Goal: Entertainment & Leisure: Consume media (video, audio)

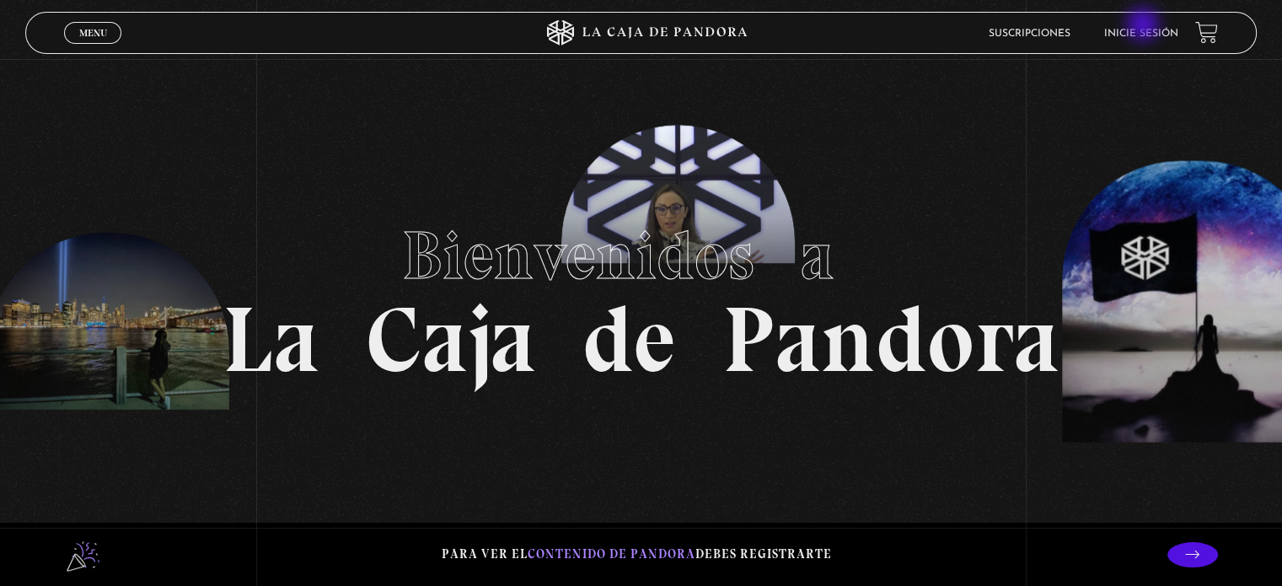
click at [1145, 26] on li "Inicie sesión" at bounding box center [1141, 33] width 74 height 26
click at [1149, 26] on li "Inicie sesión" at bounding box center [1141, 33] width 74 height 26
click at [1145, 41] on li "Inicie sesión" at bounding box center [1141, 33] width 74 height 26
click at [1153, 27] on li "Inicie sesión" at bounding box center [1141, 33] width 74 height 26
click at [1155, 31] on link "Inicie sesión" at bounding box center [1141, 34] width 74 height 10
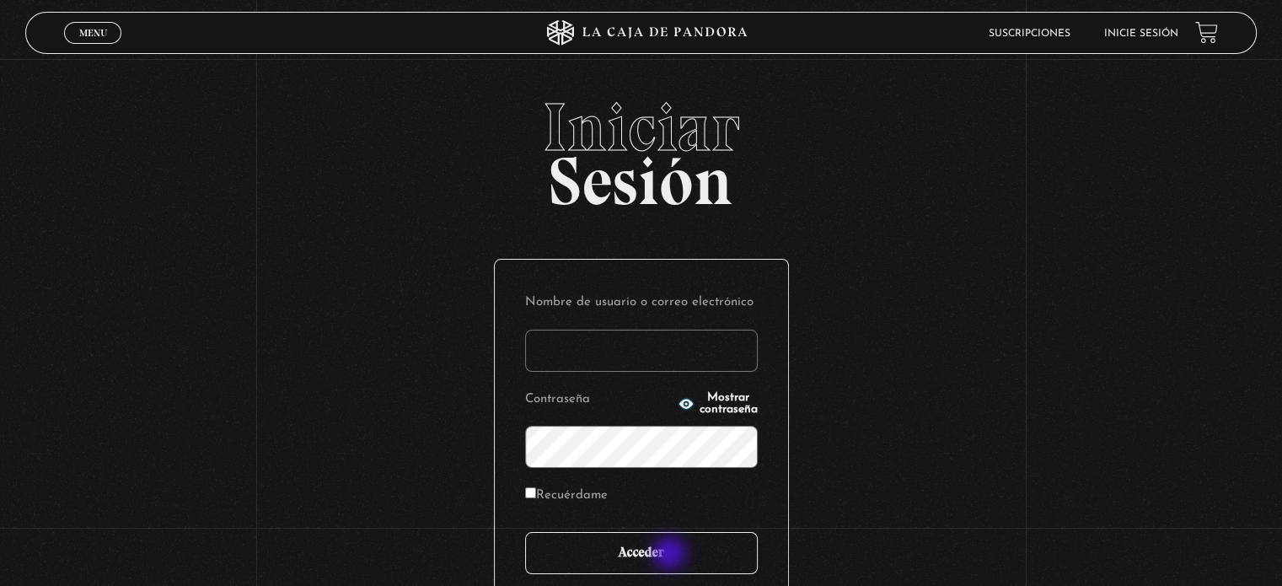
type input "[EMAIL_ADDRESS][DOMAIN_NAME]"
click at [671, 555] on input "Acceder" at bounding box center [641, 553] width 233 height 42
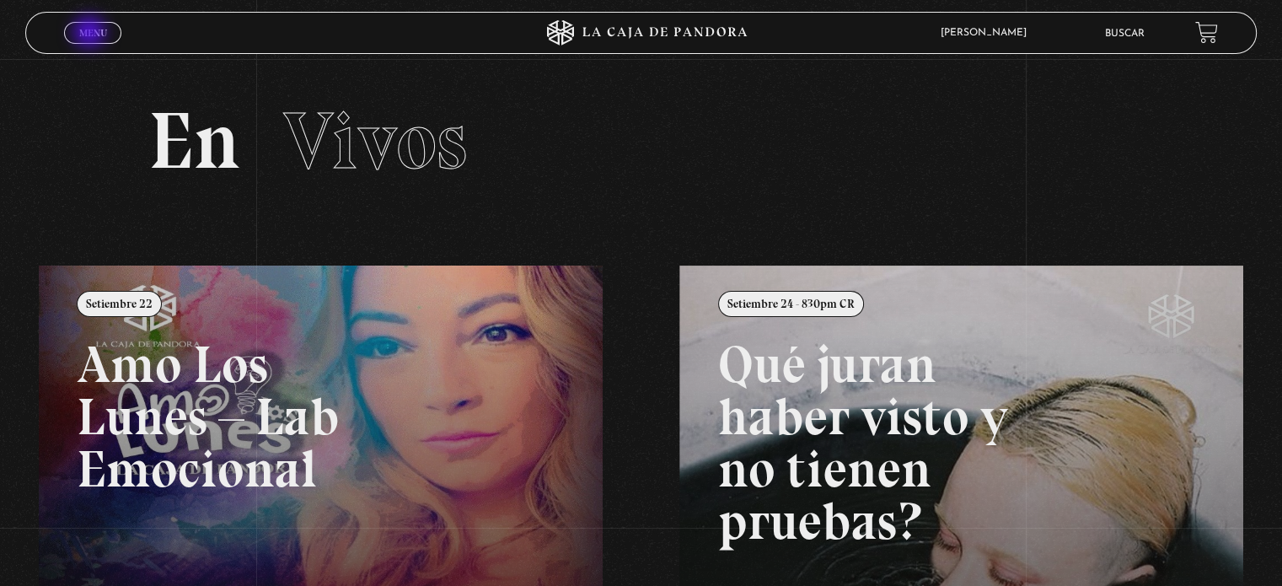
click at [91, 34] on span "Menu" at bounding box center [93, 33] width 28 height 10
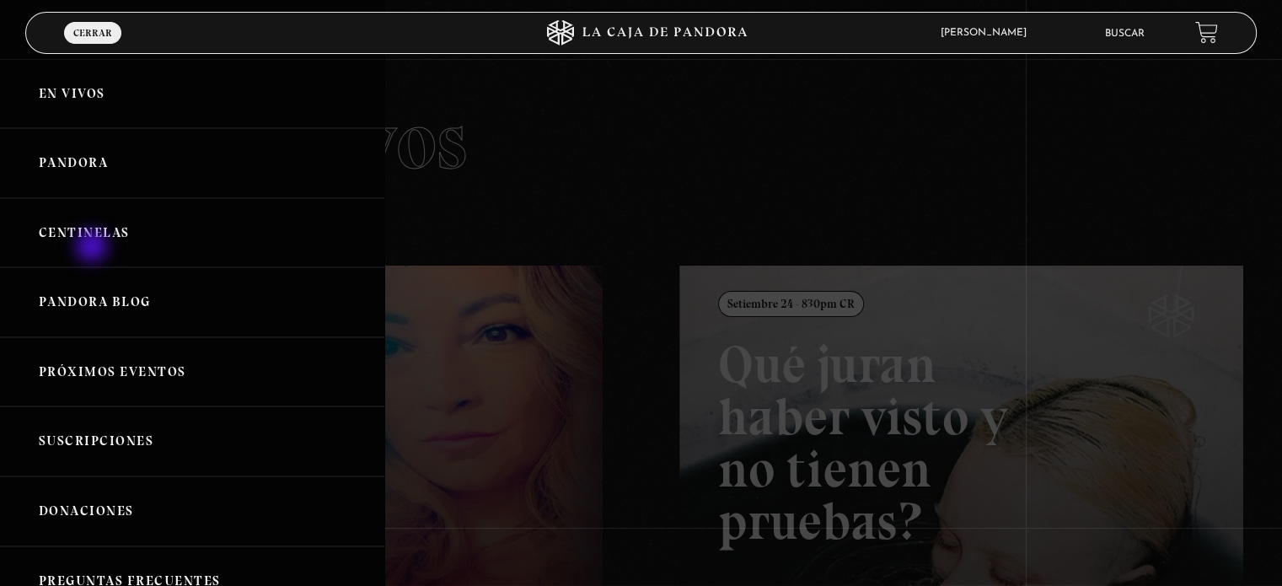
click at [94, 248] on link "Centinelas" at bounding box center [192, 233] width 384 height 70
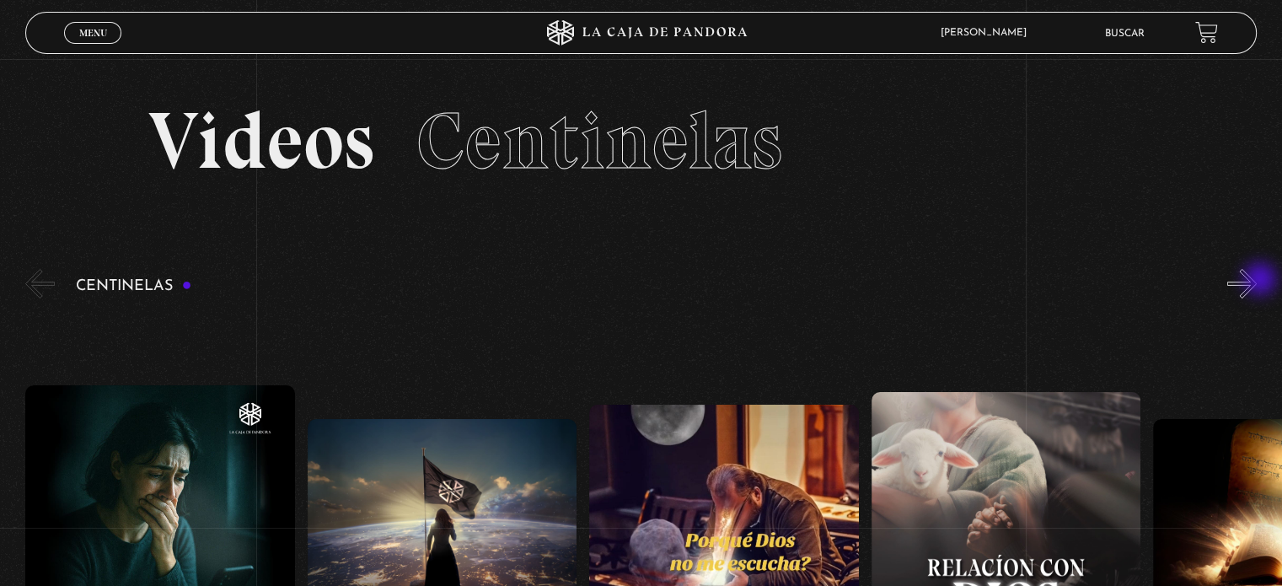
click at [1257, 281] on button "»" at bounding box center [1242, 284] width 30 height 30
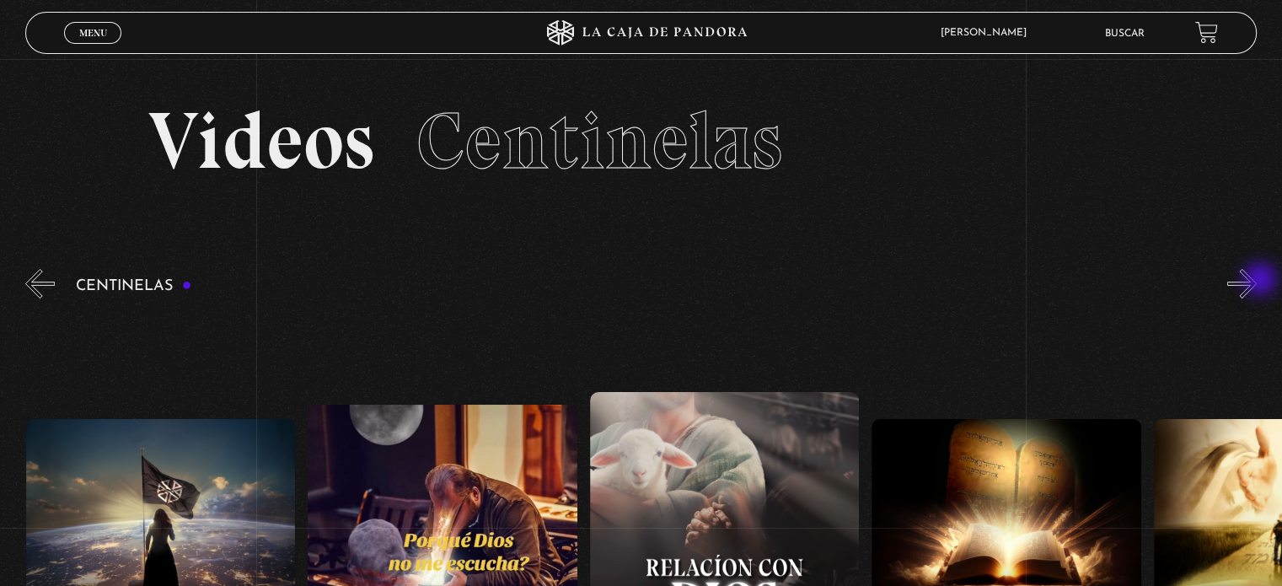
click at [1257, 281] on button "»" at bounding box center [1242, 284] width 30 height 30
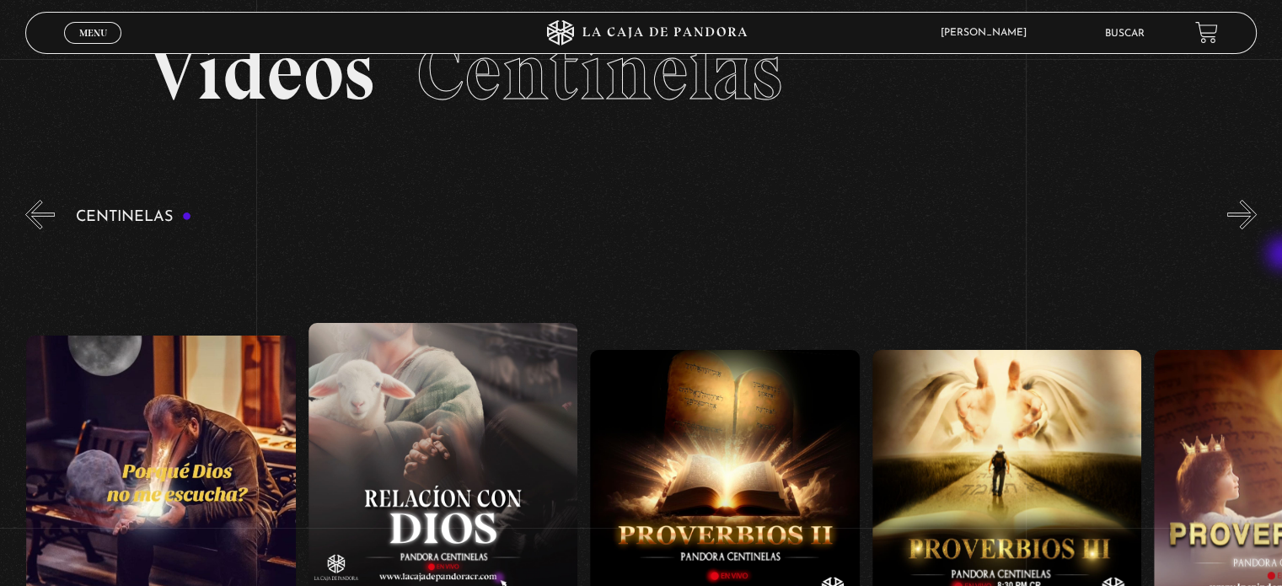
scroll to position [78, 0]
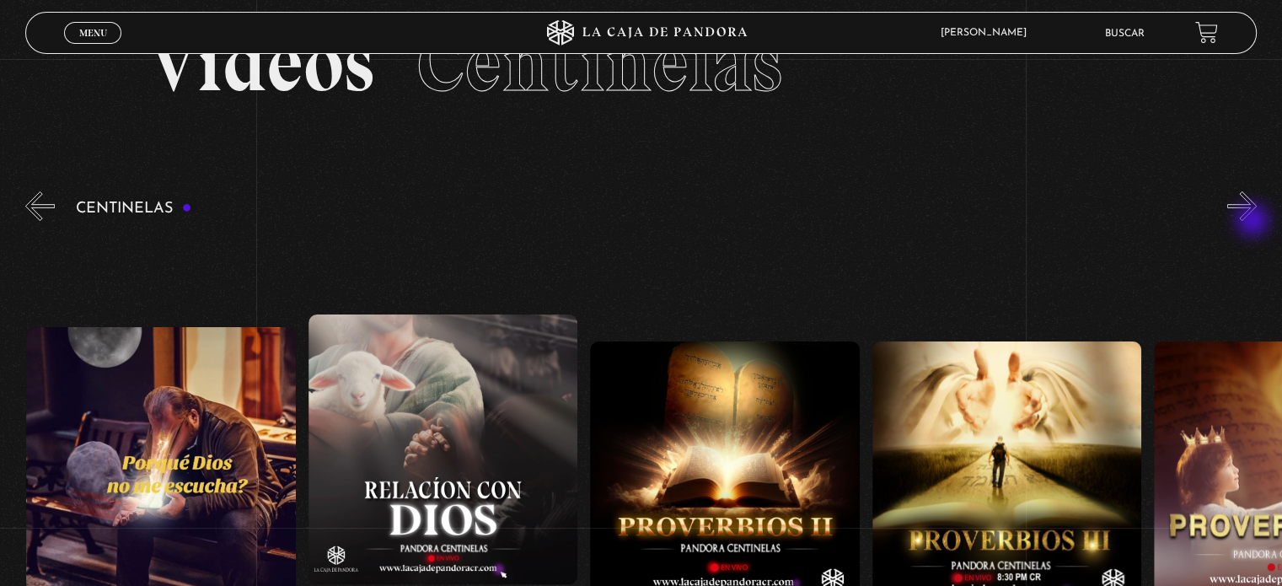
click at [1254, 222] on div "Centinelas" at bounding box center [653, 471] width 1257 height 566
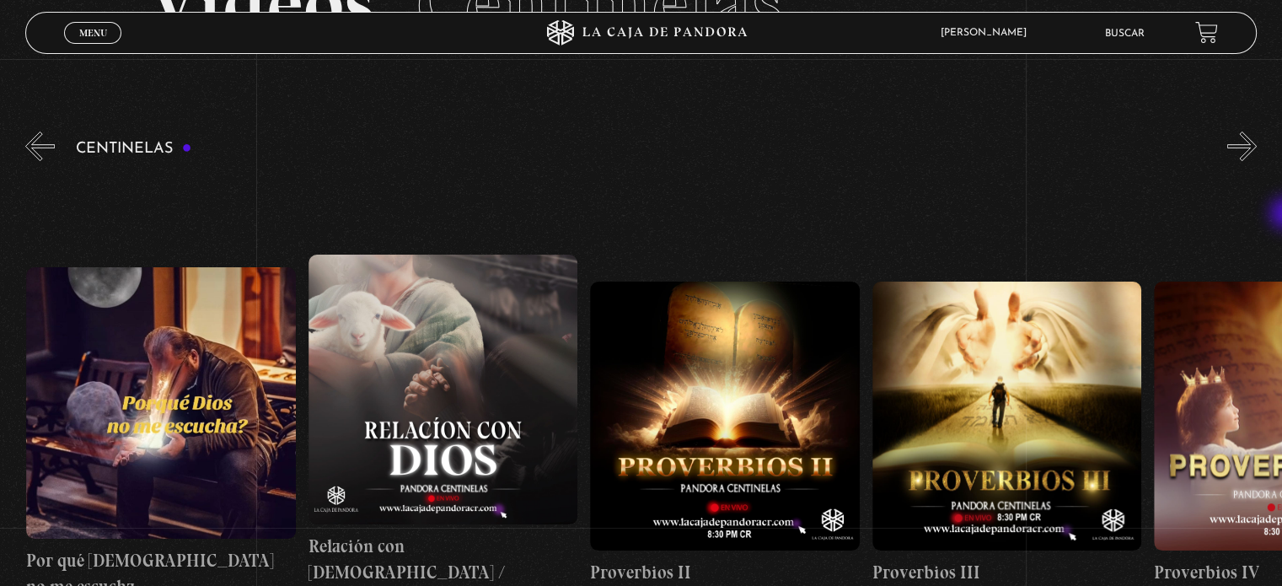
scroll to position [152, 0]
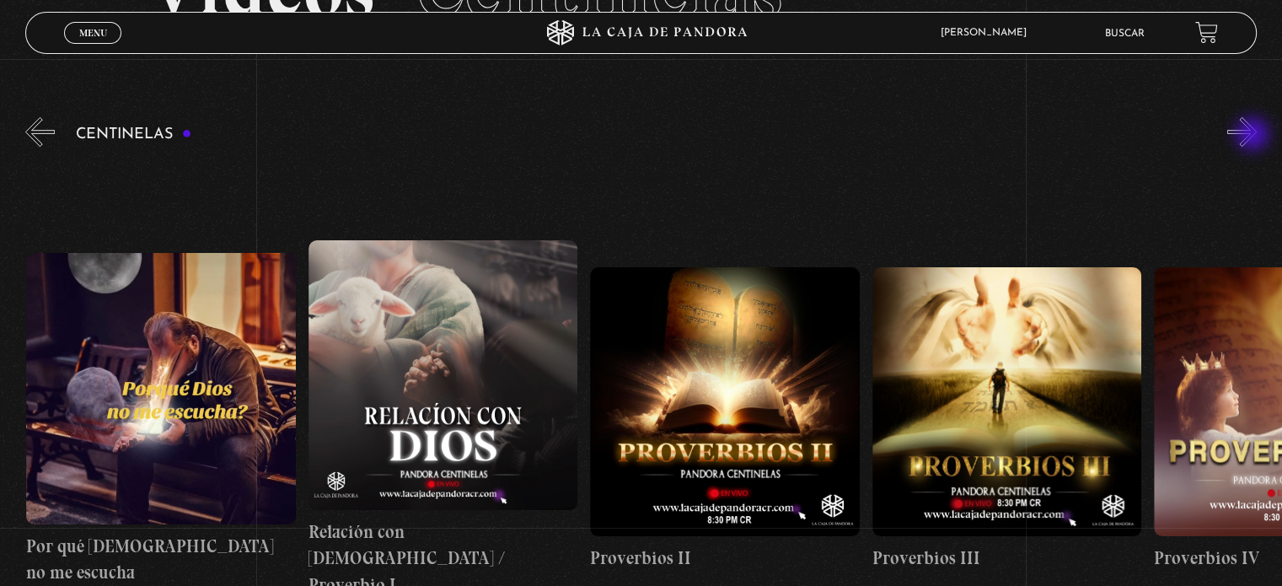
click at [1254, 136] on button "»" at bounding box center [1242, 132] width 30 height 30
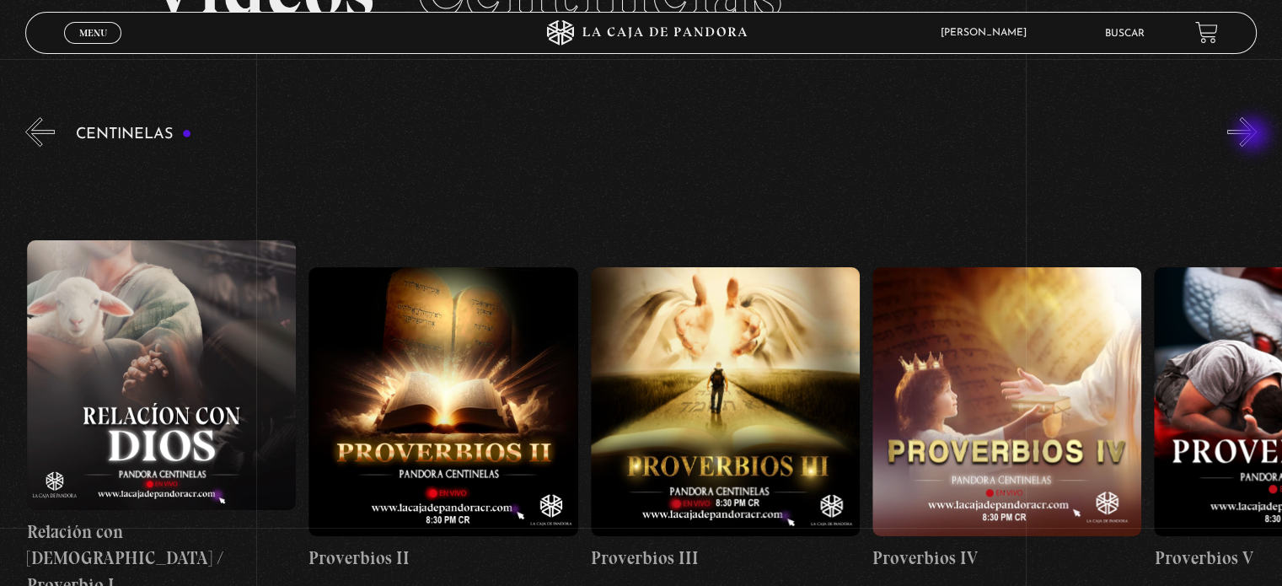
scroll to position [0, 846]
click at [1257, 131] on button "»" at bounding box center [1242, 132] width 30 height 30
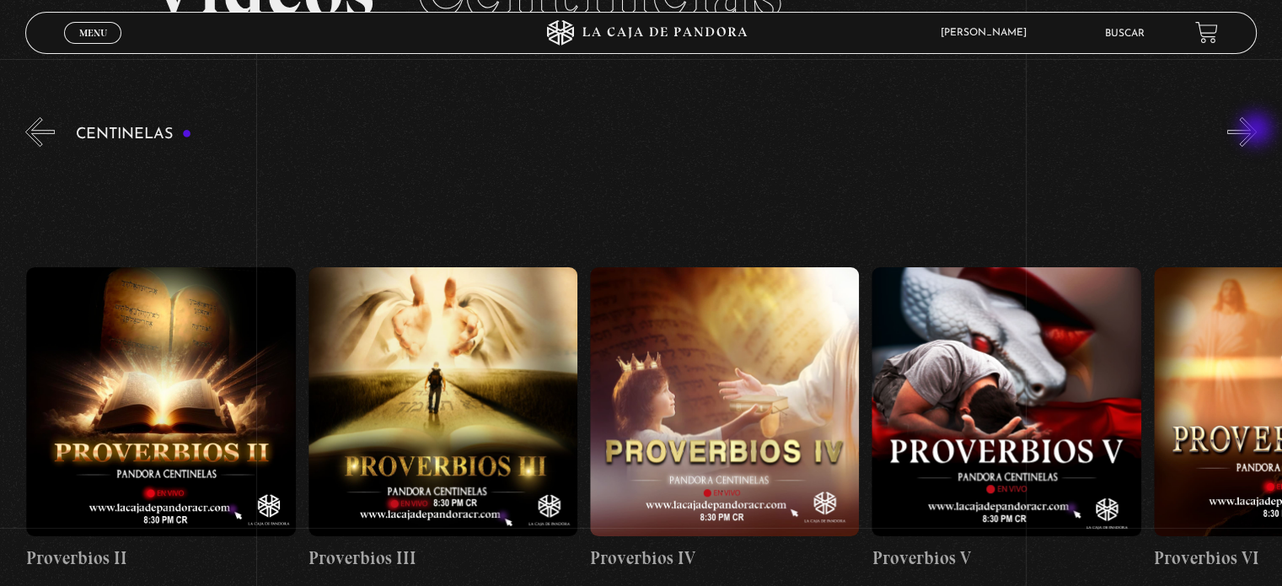
click at [1257, 131] on button "»" at bounding box center [1242, 132] width 30 height 30
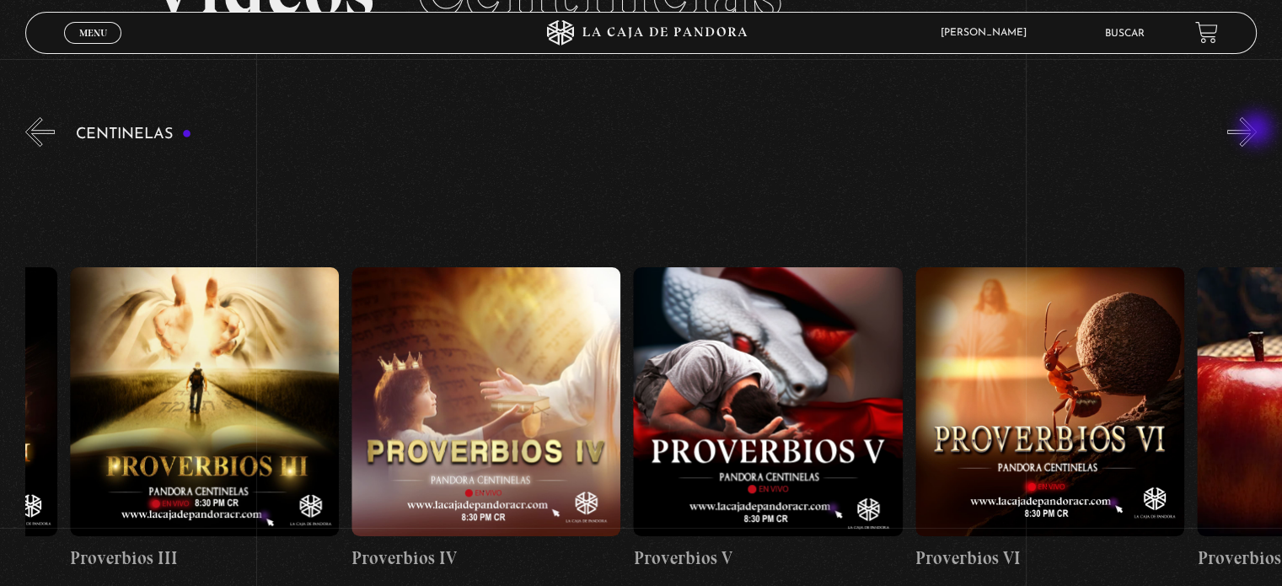
click at [1257, 131] on button "»" at bounding box center [1242, 132] width 30 height 30
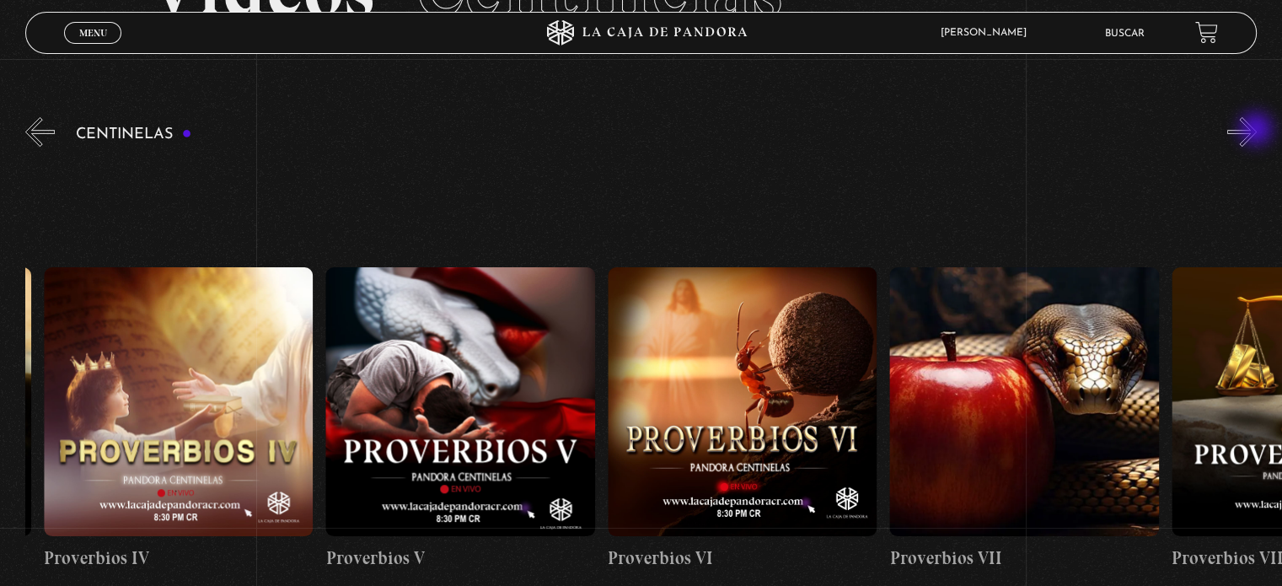
click at [1257, 131] on button "»" at bounding box center [1242, 132] width 30 height 30
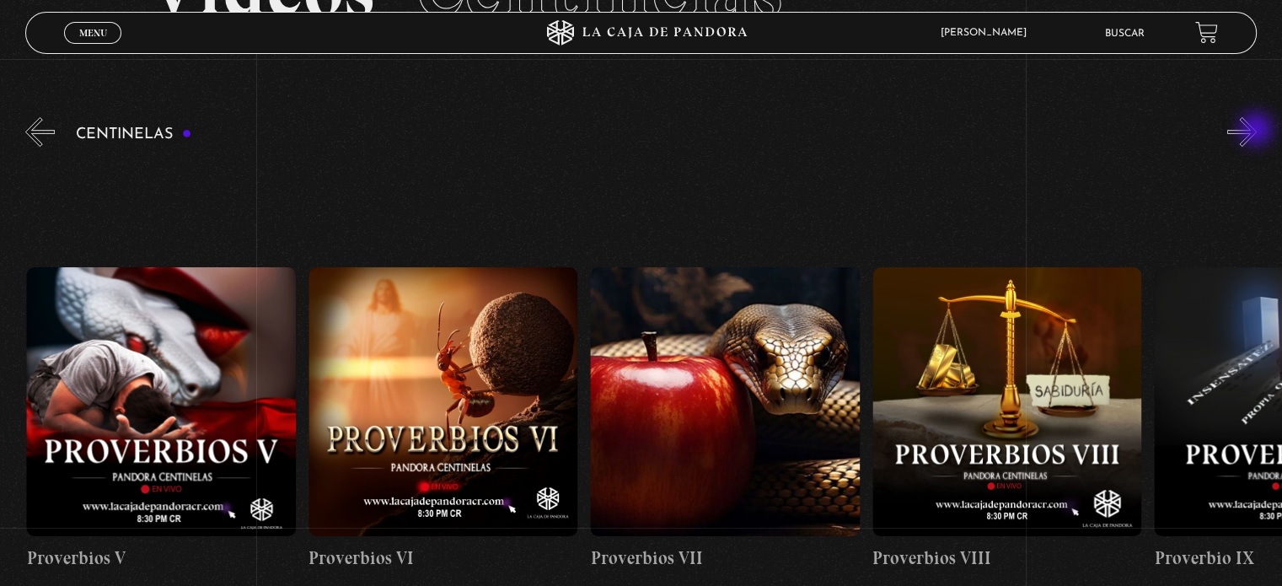
click at [1257, 131] on button "»" at bounding box center [1242, 132] width 30 height 30
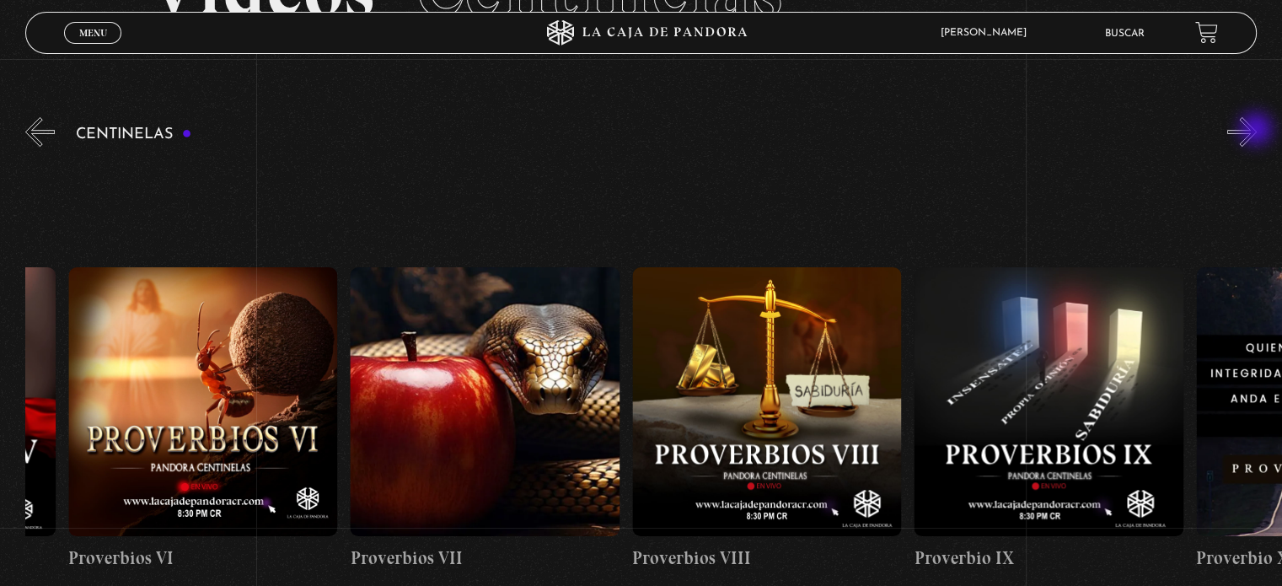
click at [1257, 131] on button "»" at bounding box center [1242, 132] width 30 height 30
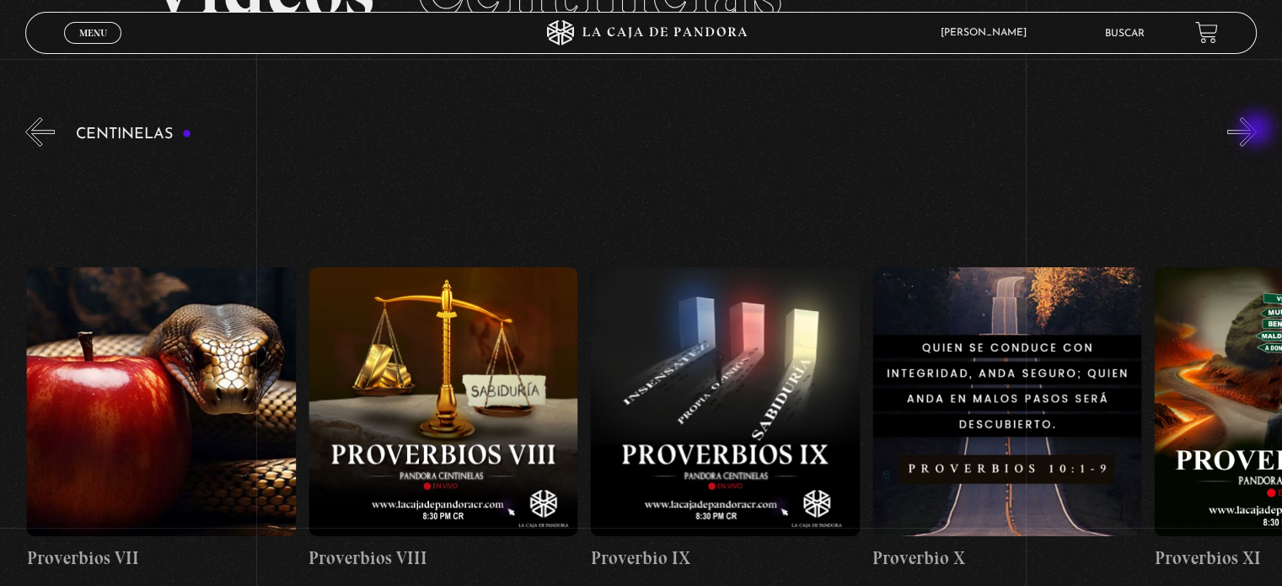
click at [1257, 131] on button "»" at bounding box center [1242, 132] width 30 height 30
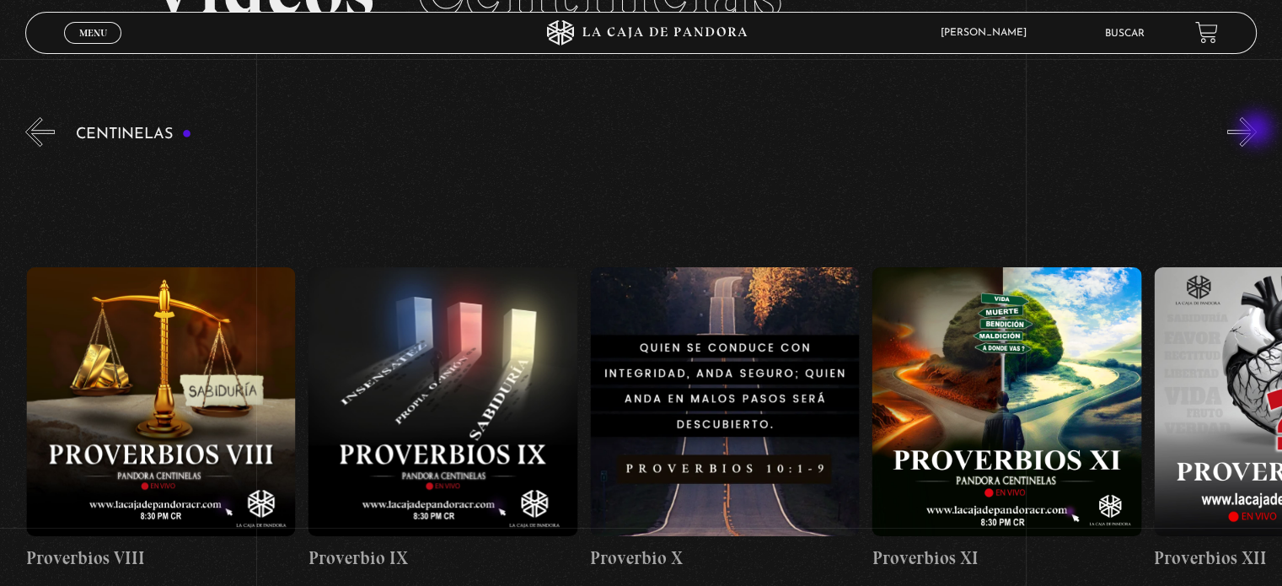
click at [1257, 131] on button "»" at bounding box center [1242, 132] width 30 height 30
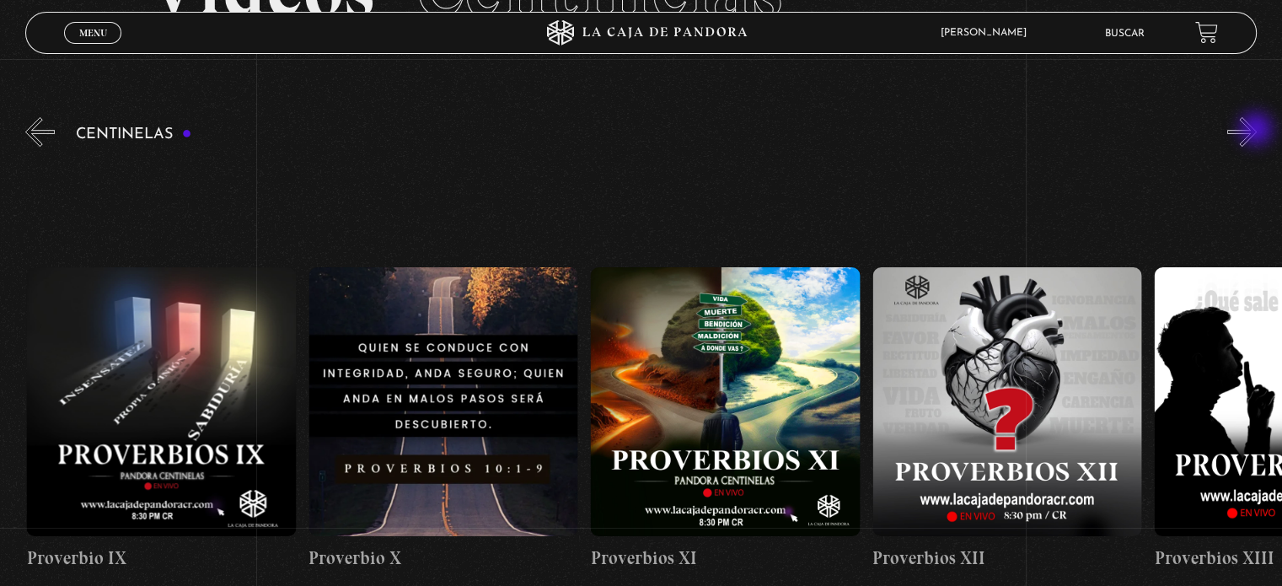
click at [1257, 131] on button "»" at bounding box center [1242, 132] width 30 height 30
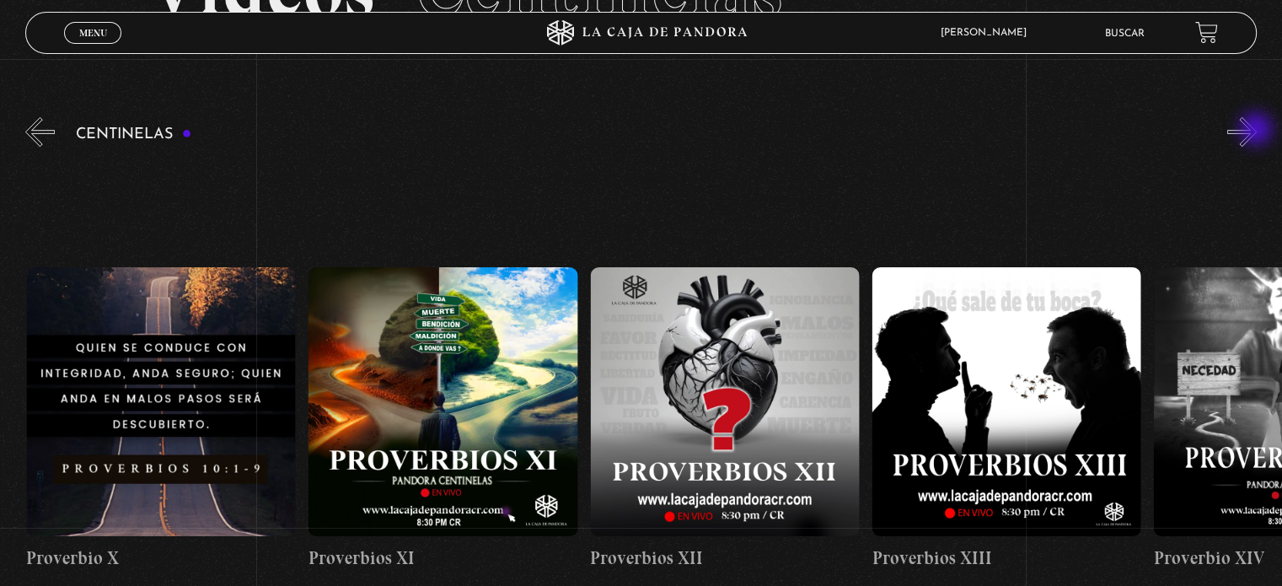
click at [1257, 131] on button "»" at bounding box center [1242, 132] width 30 height 30
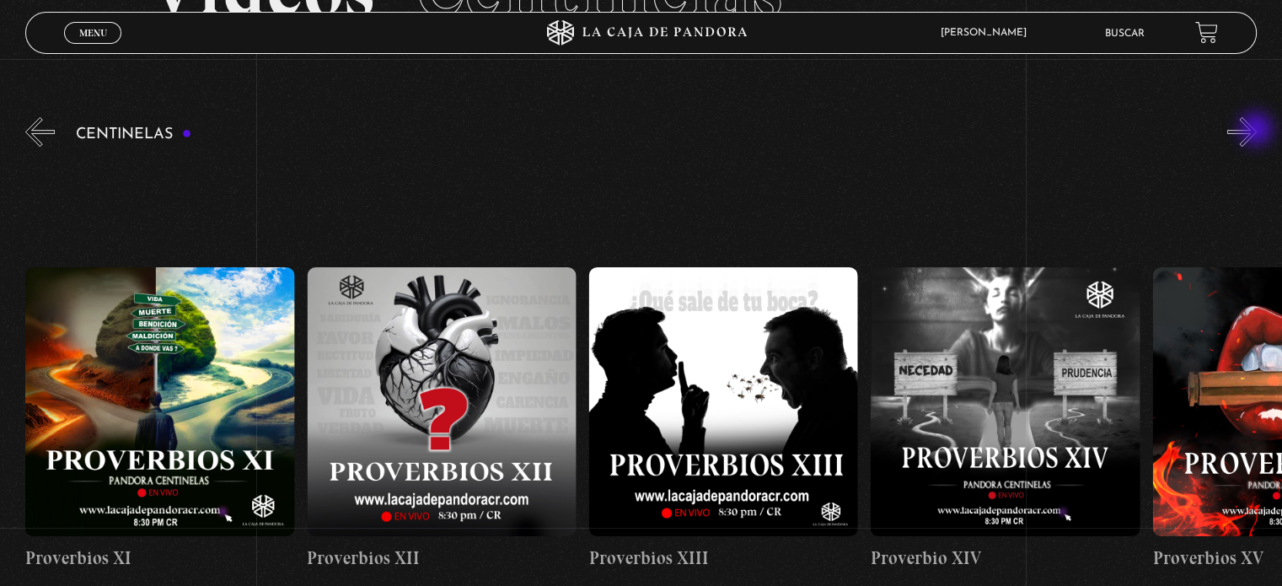
click at [1257, 131] on button "»" at bounding box center [1242, 132] width 30 height 30
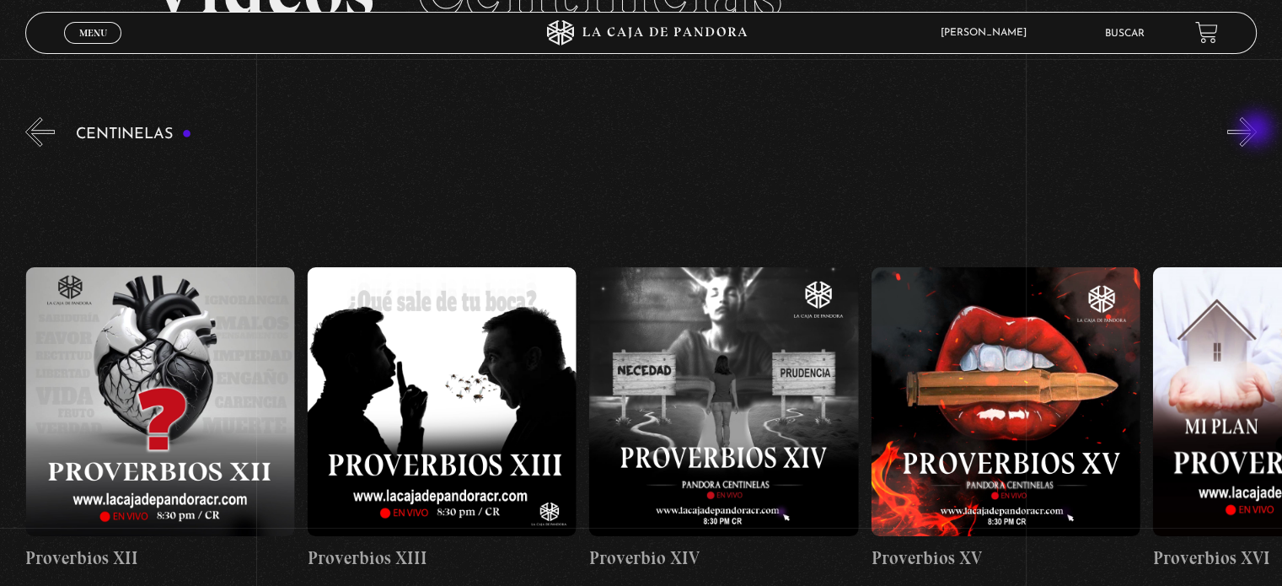
click at [1257, 131] on button "»" at bounding box center [1242, 132] width 30 height 30
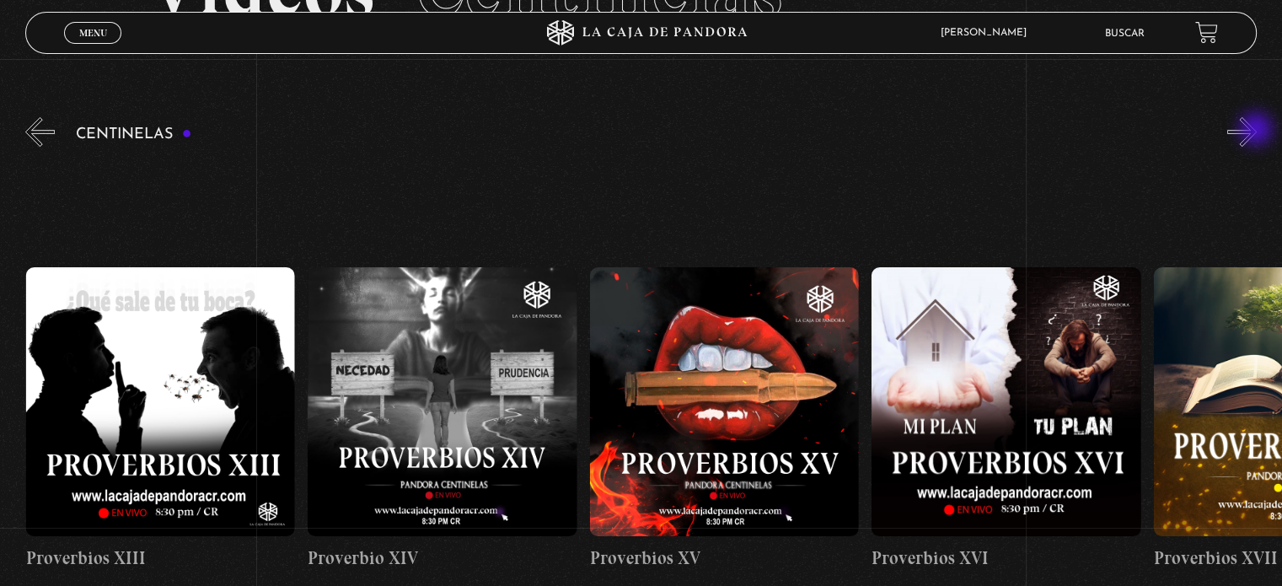
click at [1257, 131] on button "»" at bounding box center [1242, 132] width 30 height 30
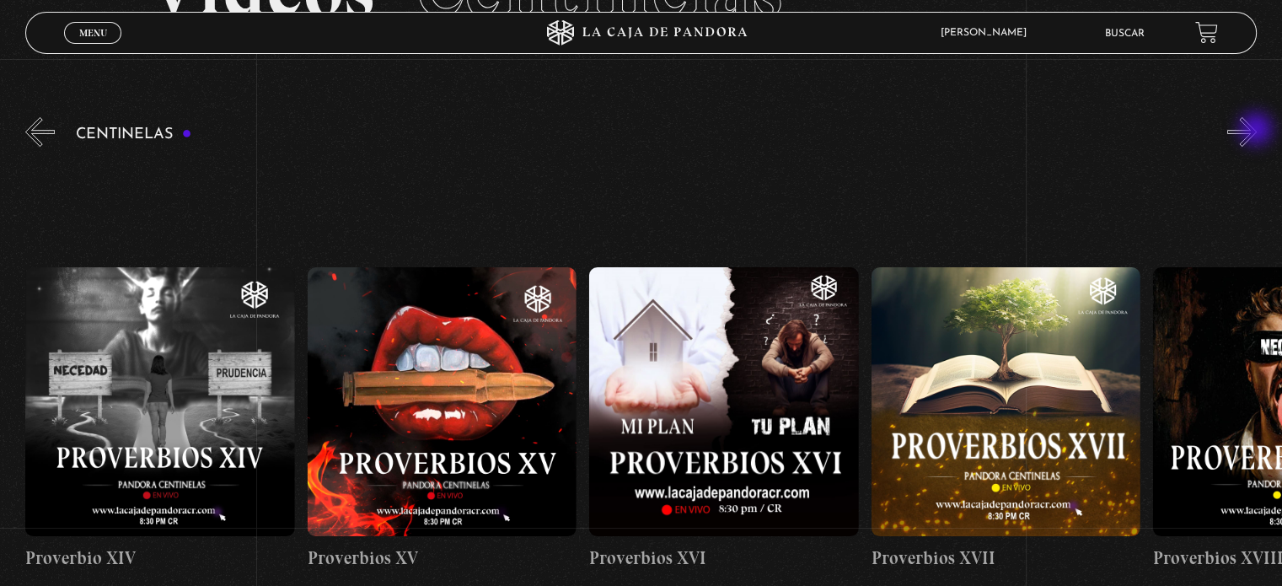
click at [1257, 131] on button "»" at bounding box center [1242, 132] width 30 height 30
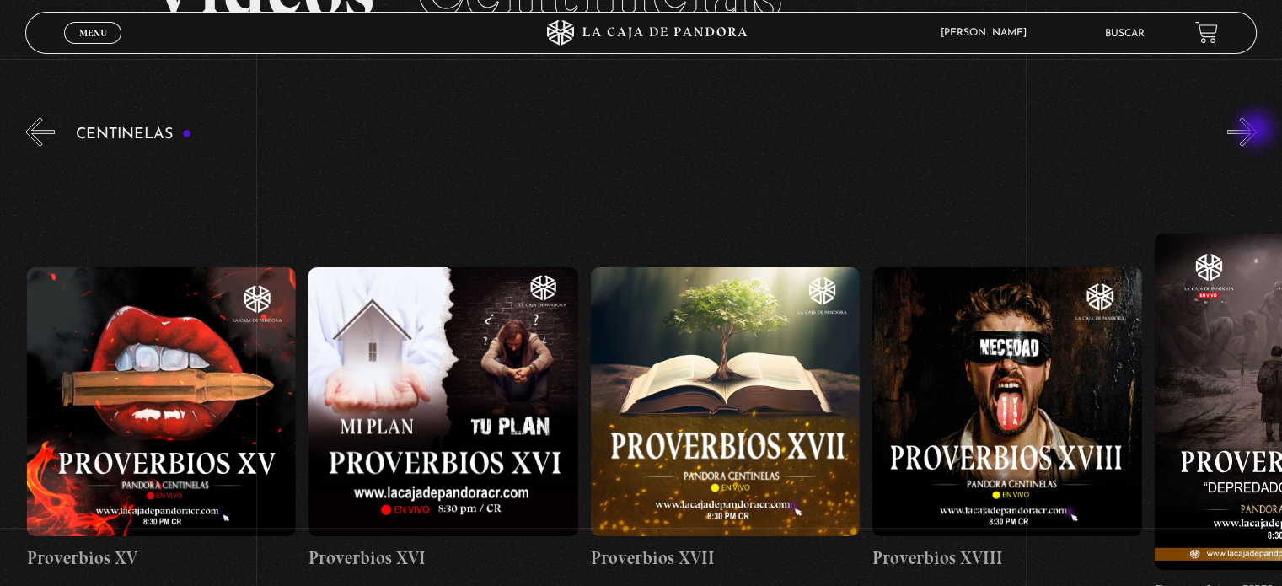
click at [1257, 131] on button "»" at bounding box center [1242, 132] width 30 height 30
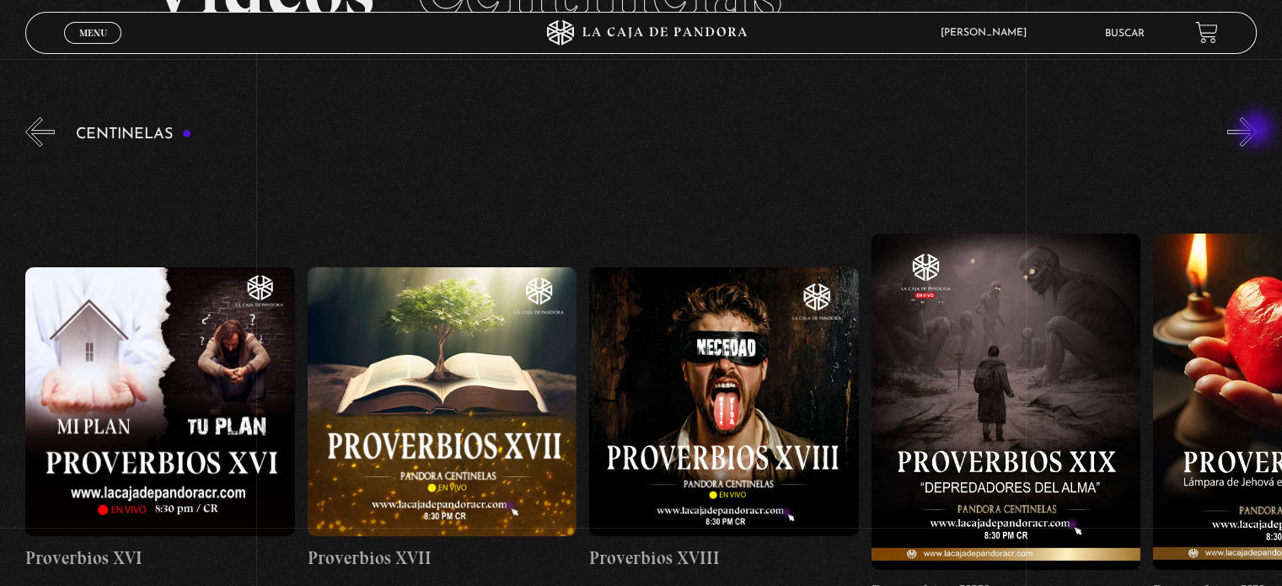
click at [1257, 131] on button "»" at bounding box center [1242, 132] width 30 height 30
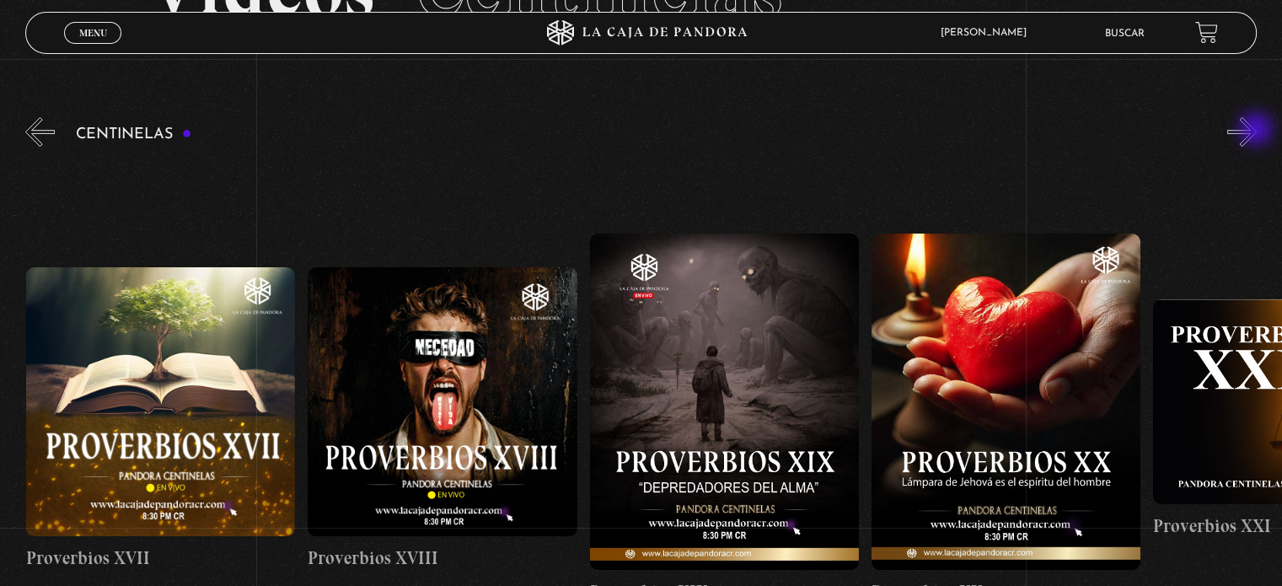
click at [1257, 131] on button "»" at bounding box center [1242, 132] width 30 height 30
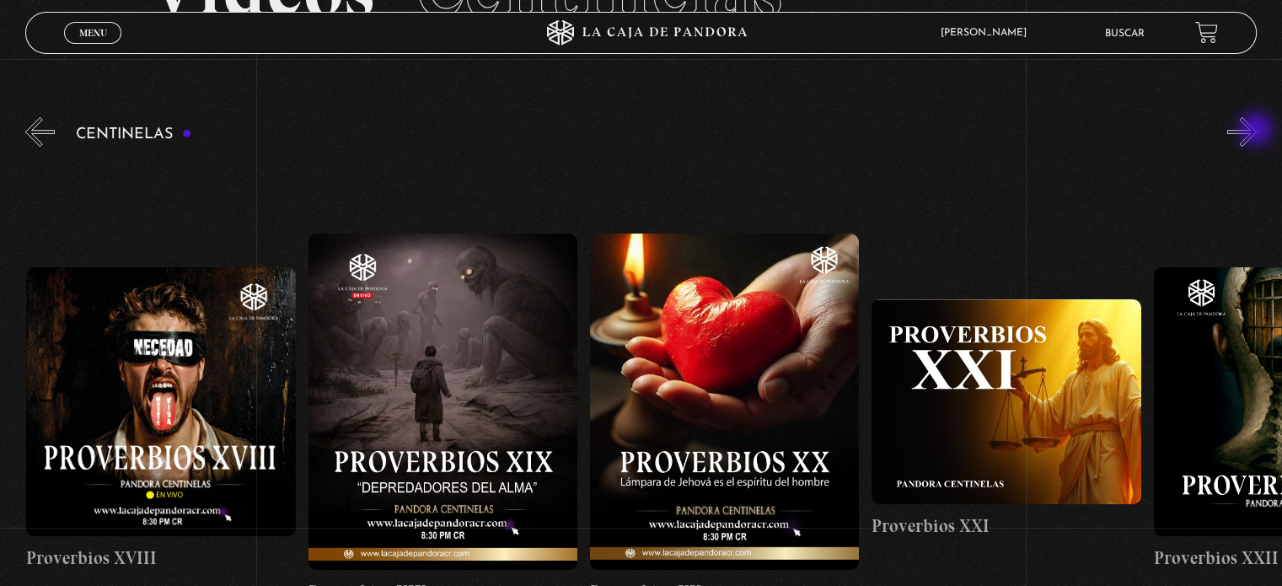
click at [1257, 131] on button "»" at bounding box center [1242, 132] width 30 height 30
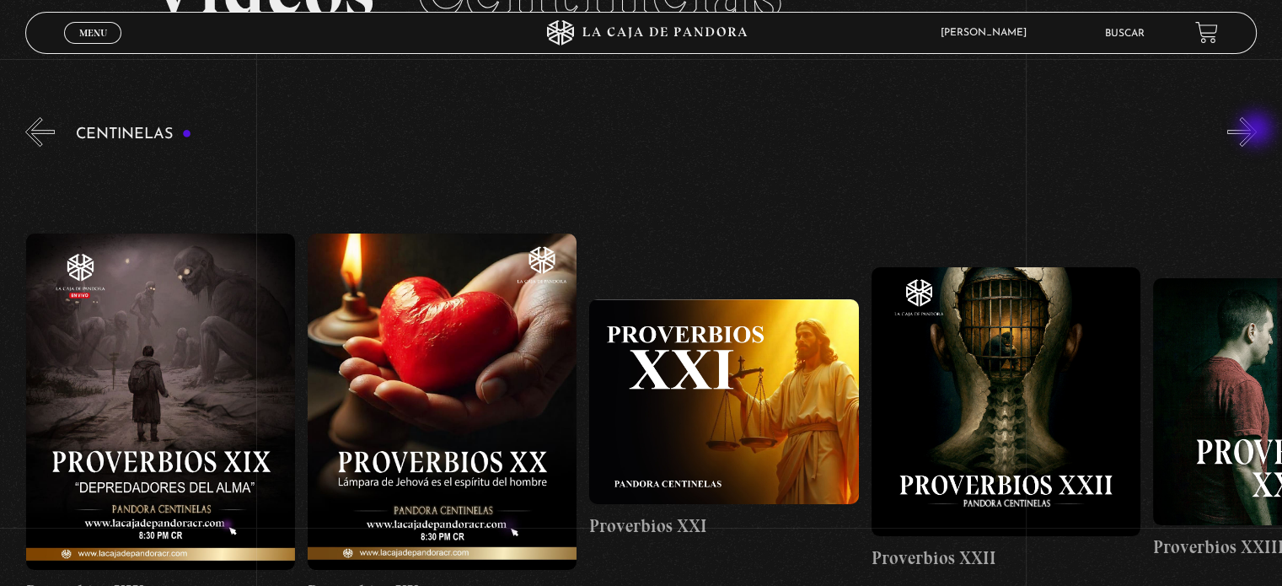
click at [1257, 131] on button "»" at bounding box center [1242, 132] width 30 height 30
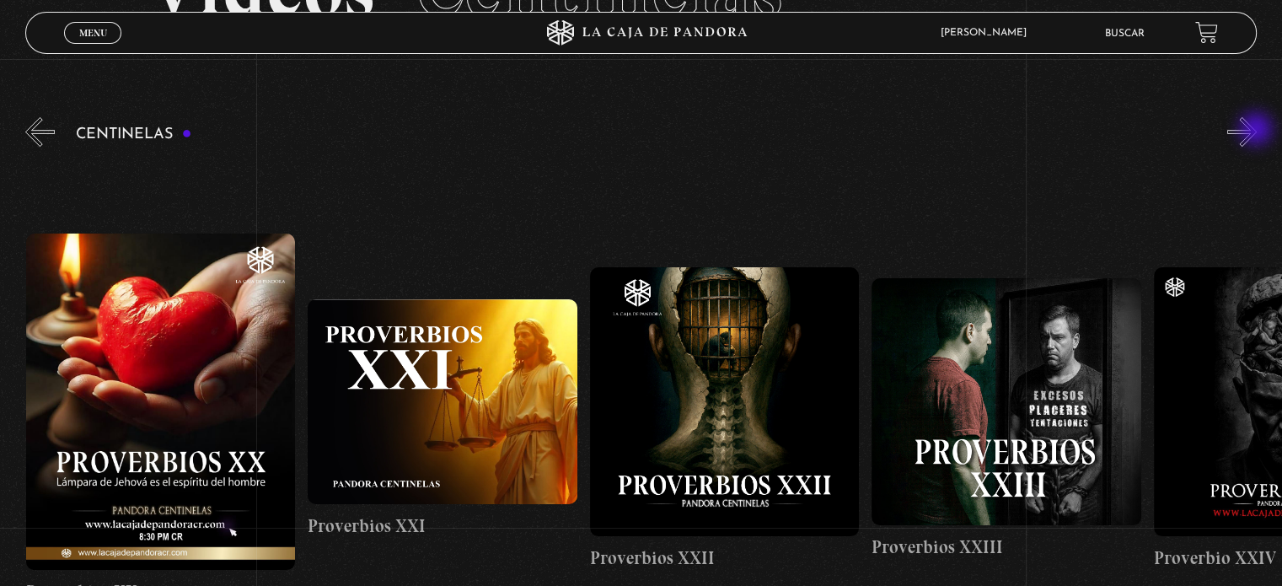
click at [1257, 131] on button "»" at bounding box center [1242, 132] width 30 height 30
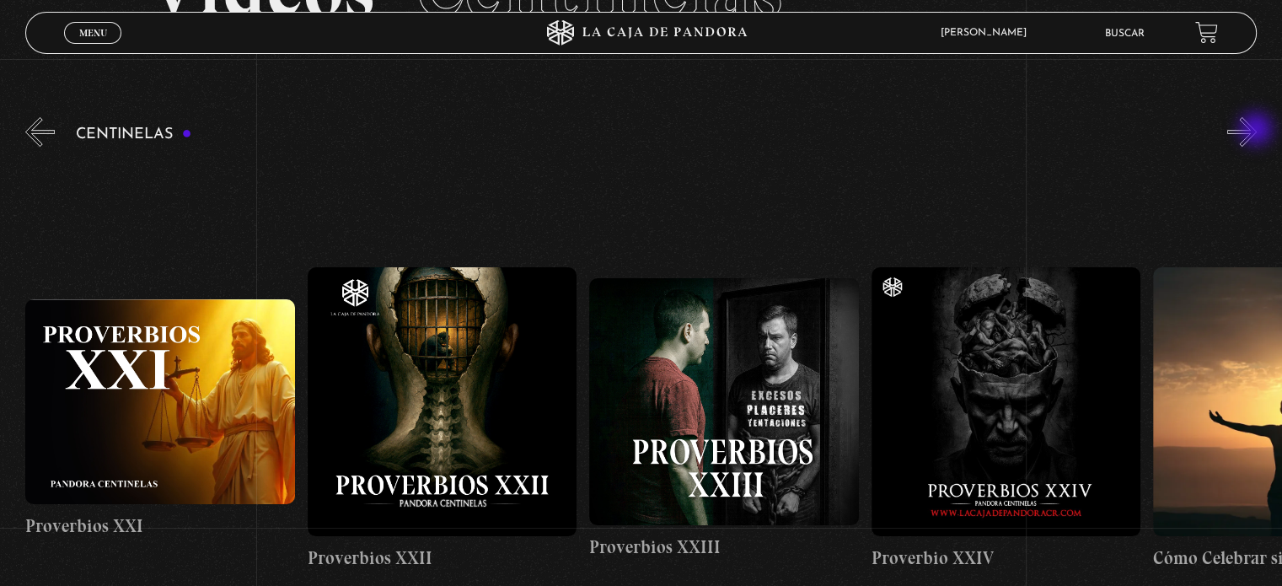
click at [1257, 131] on button "»" at bounding box center [1242, 132] width 30 height 30
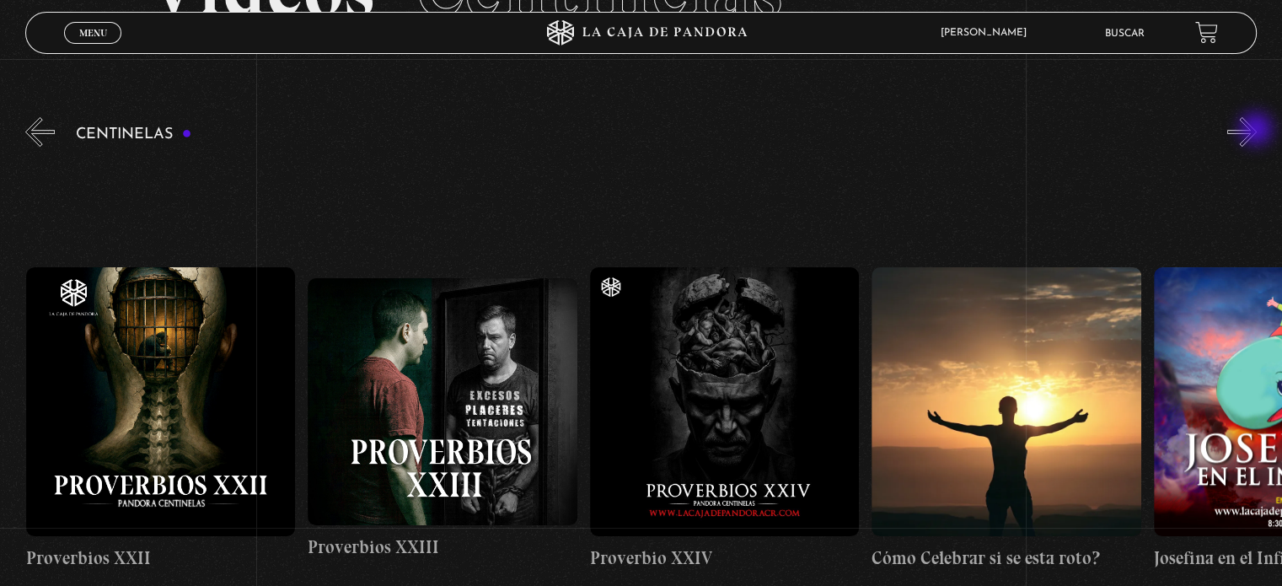
click at [1257, 131] on button "»" at bounding box center [1242, 132] width 30 height 30
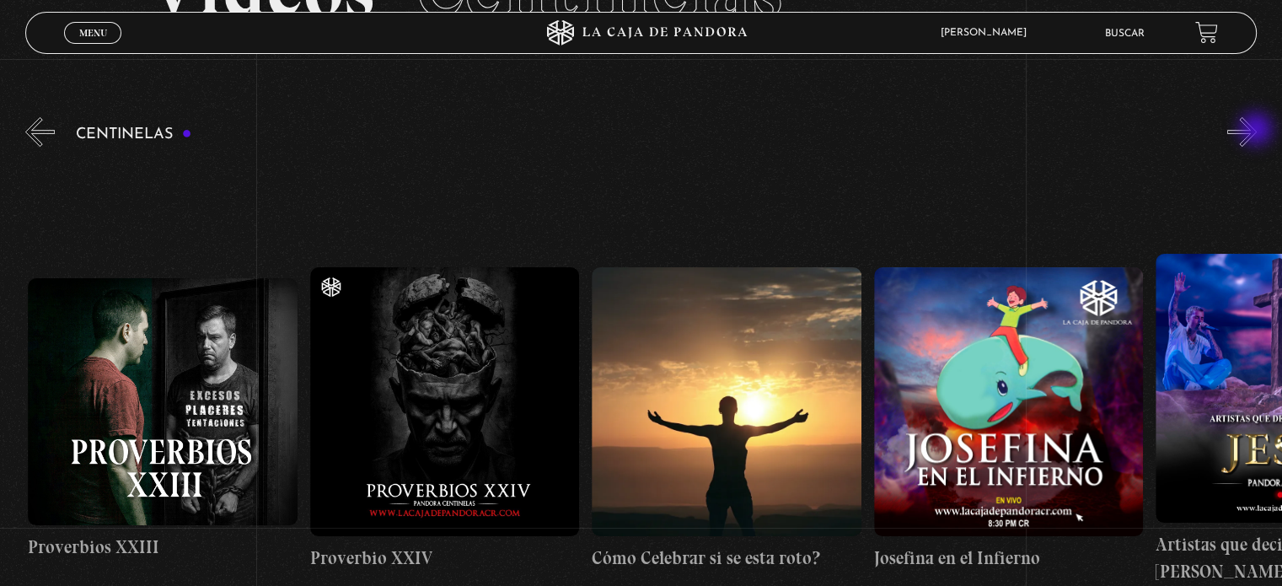
scroll to position [0, 7047]
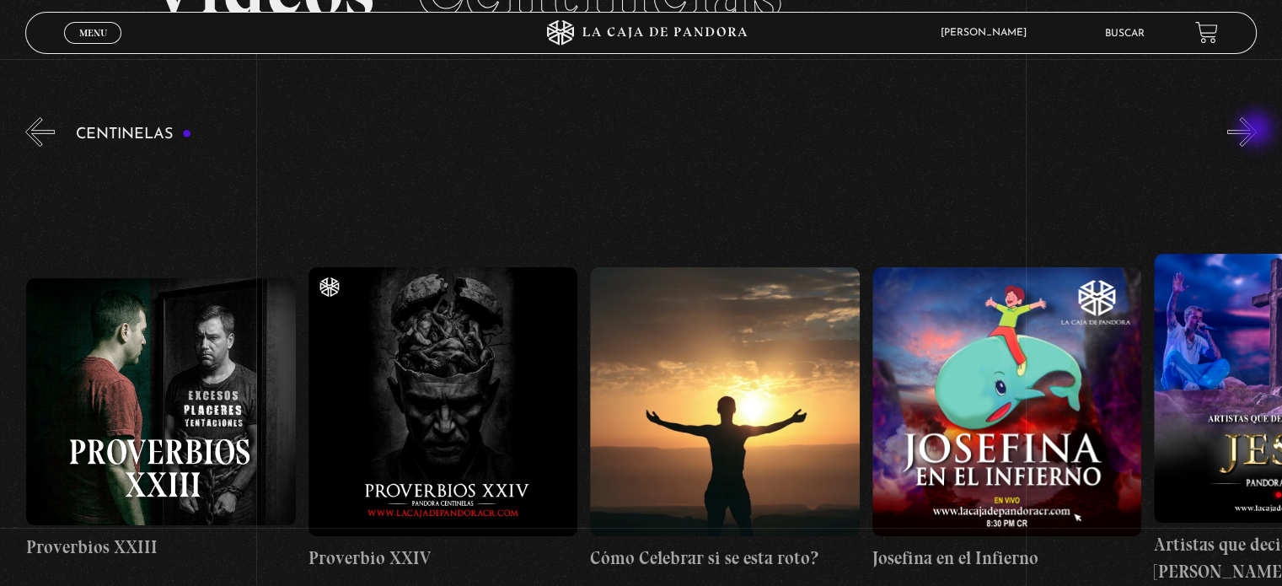
click at [1257, 131] on button "»" at bounding box center [1242, 132] width 30 height 30
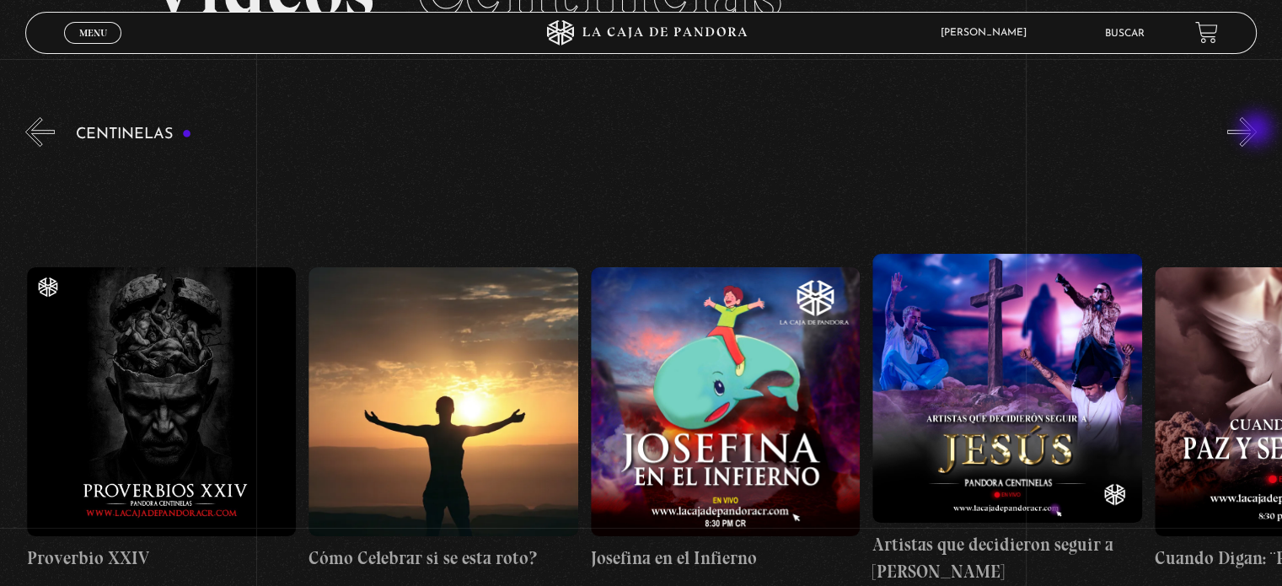
scroll to position [0, 7330]
click at [1257, 131] on button "»" at bounding box center [1242, 132] width 30 height 30
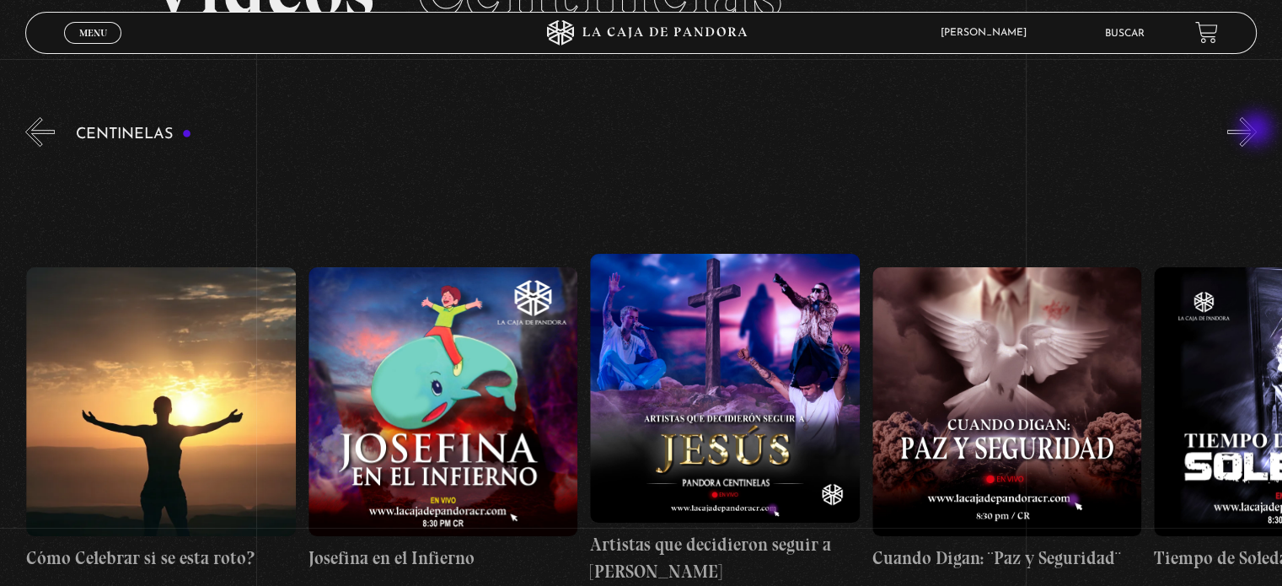
scroll to position [0, 7612]
click at [1257, 131] on button "»" at bounding box center [1242, 132] width 30 height 30
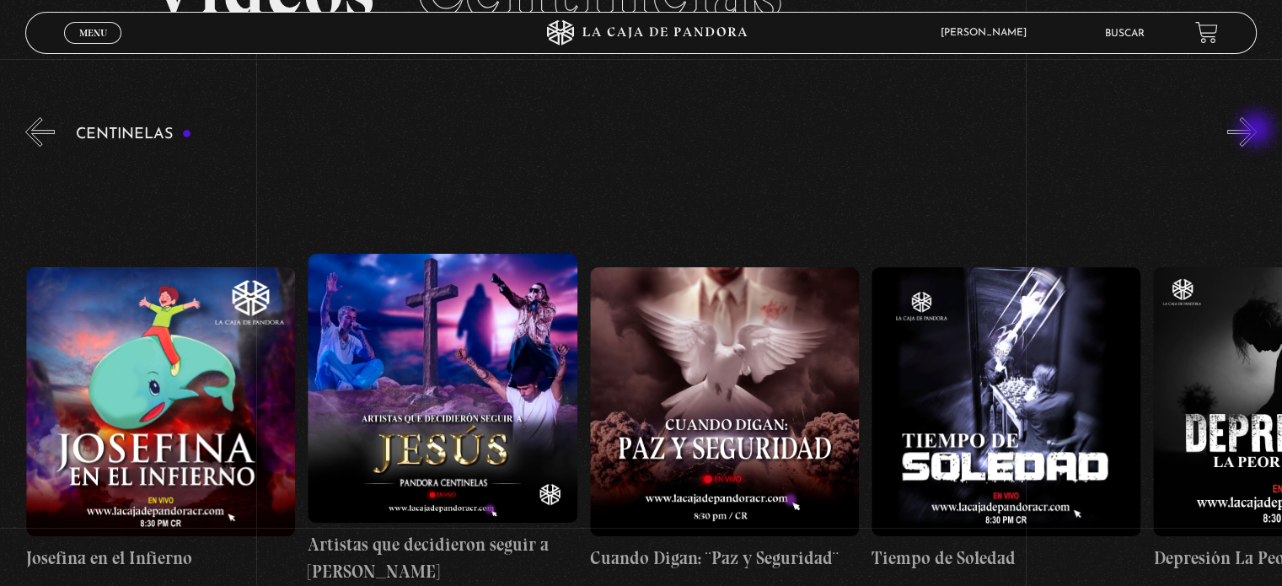
scroll to position [0, 7894]
click at [1257, 131] on button "»" at bounding box center [1242, 132] width 30 height 30
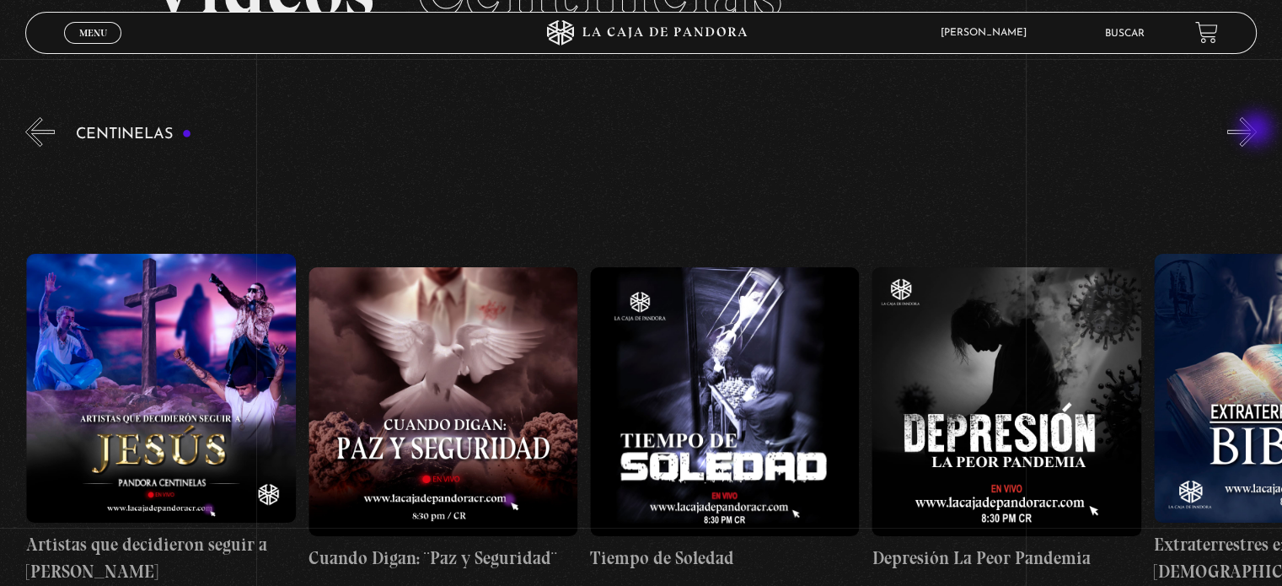
scroll to position [0, 8176]
click at [1257, 131] on button "»" at bounding box center [1242, 132] width 30 height 30
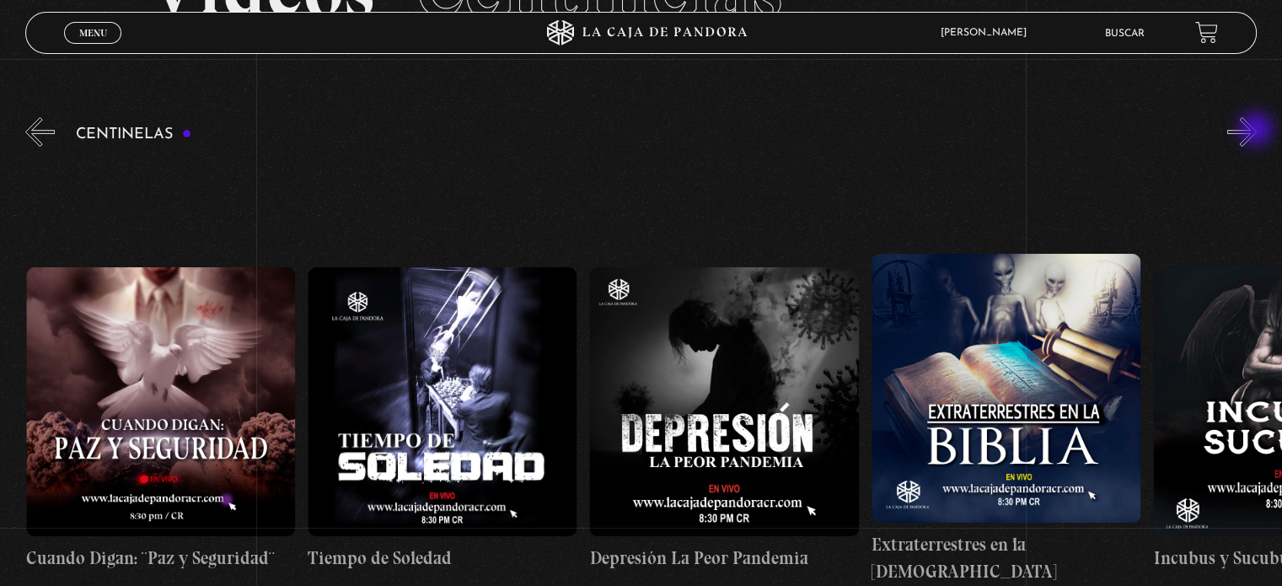
click at [1257, 131] on button "»" at bounding box center [1242, 132] width 30 height 30
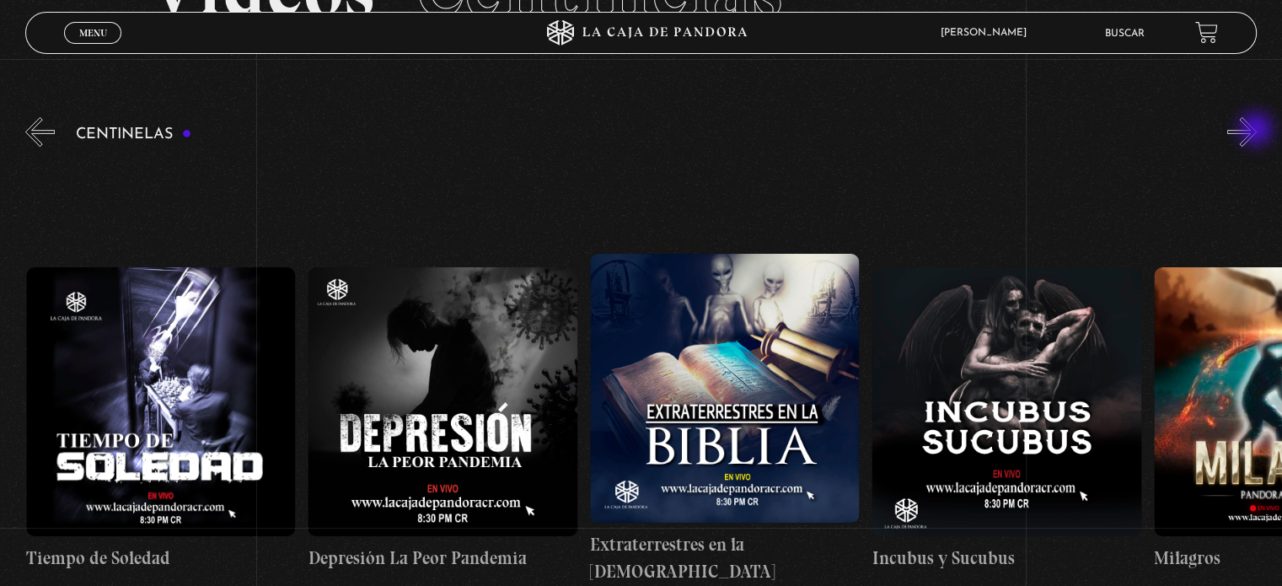
scroll to position [0, 8740]
click at [1257, 131] on button "»" at bounding box center [1242, 132] width 30 height 30
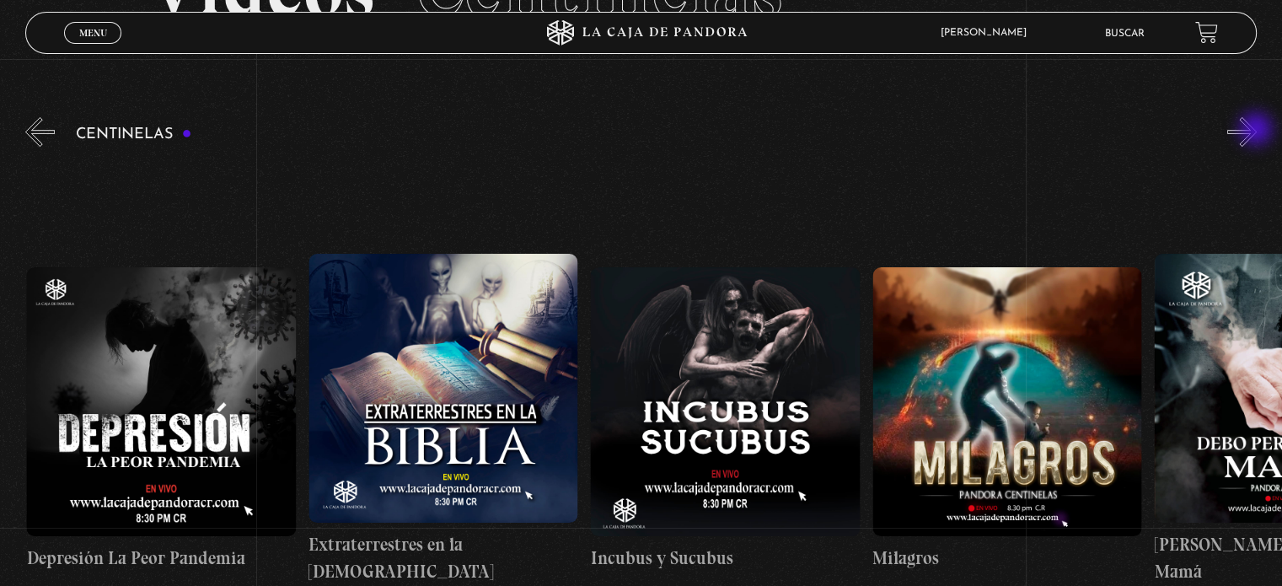
scroll to position [0, 9022]
click at [769, 414] on figure at bounding box center [723, 401] width 269 height 269
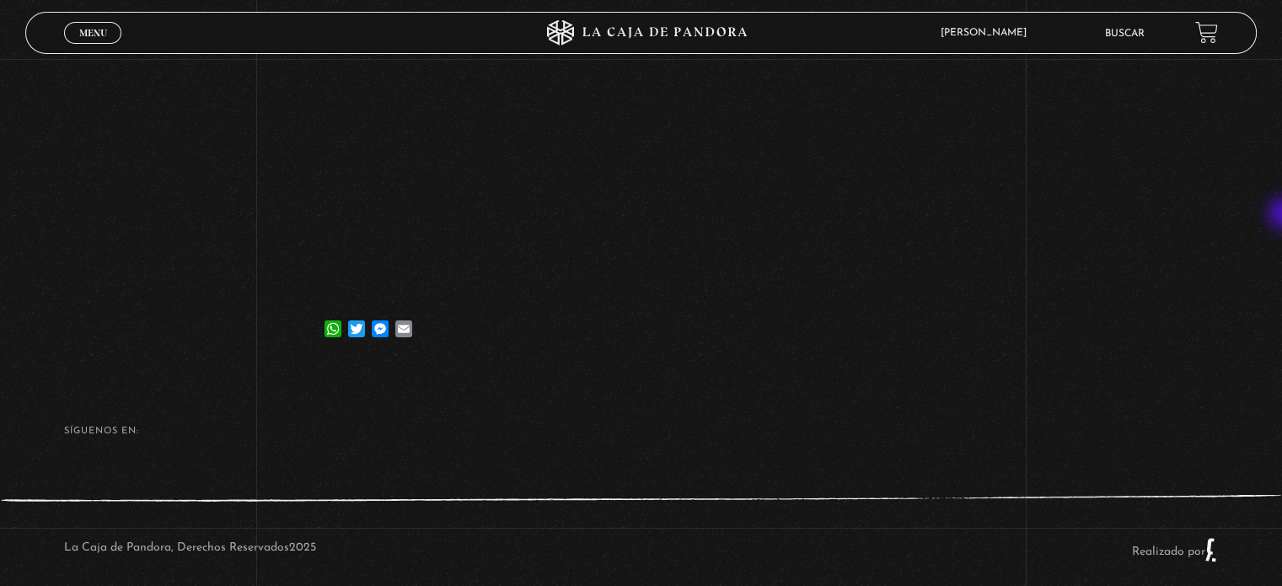
scroll to position [328, 0]
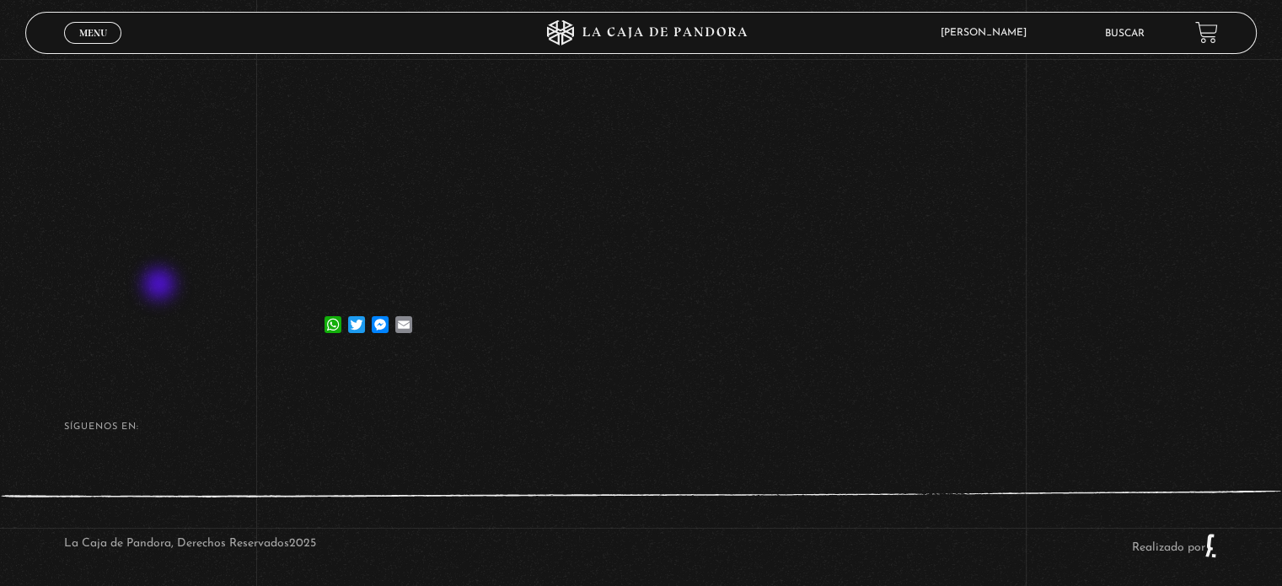
click at [161, 286] on div "Volver 8 septiembre, 2023 Incubus y Sucubus WhatsApp Twitter Messenger Email" at bounding box center [641, 47] width 1282 height 632
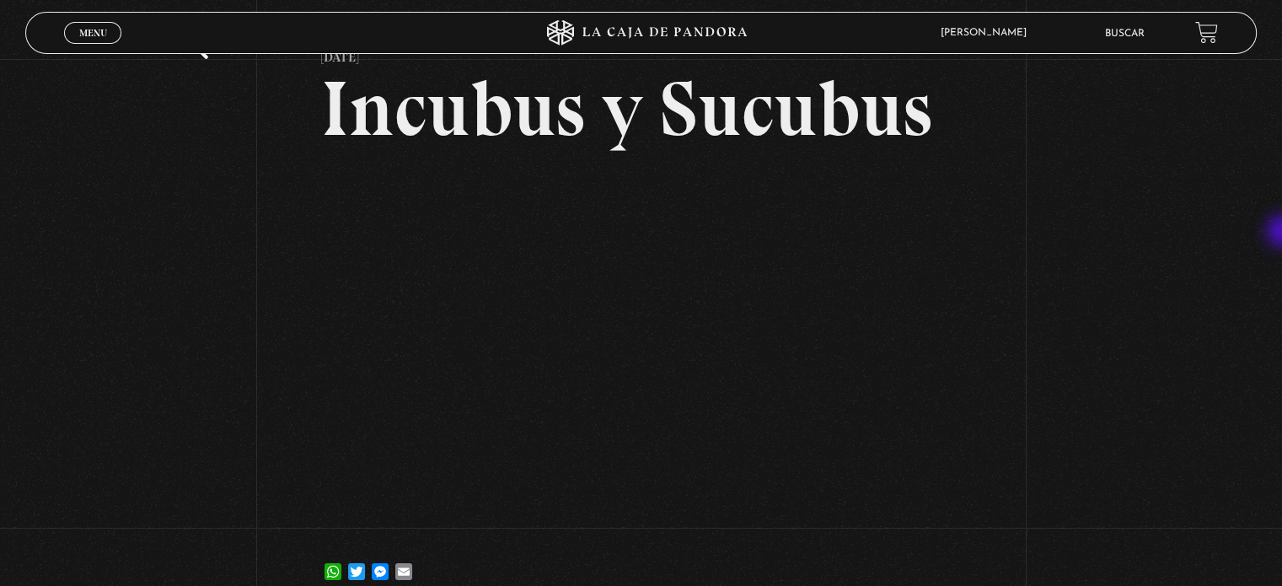
scroll to position [82, 0]
